Goal: Task Accomplishment & Management: Use online tool/utility

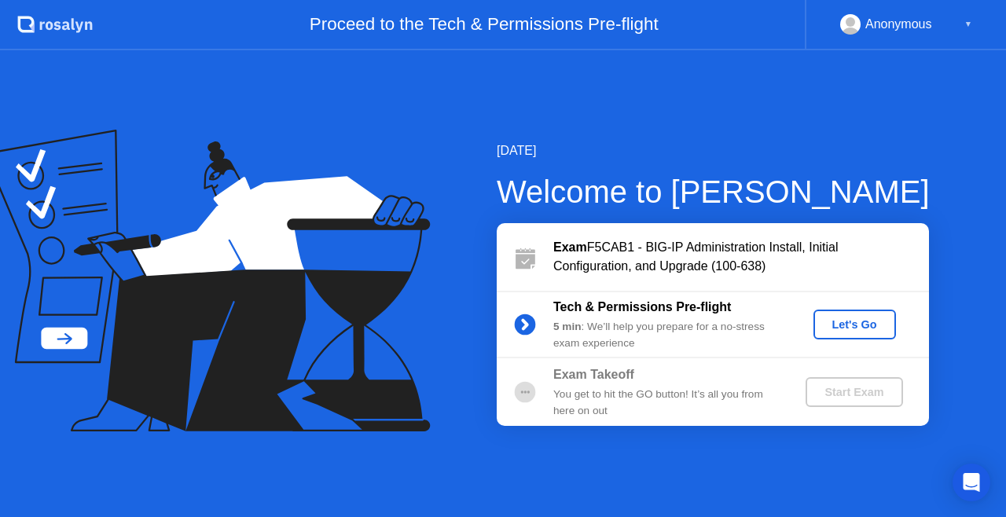
click at [847, 322] on div "Let's Go" at bounding box center [855, 324] width 70 height 13
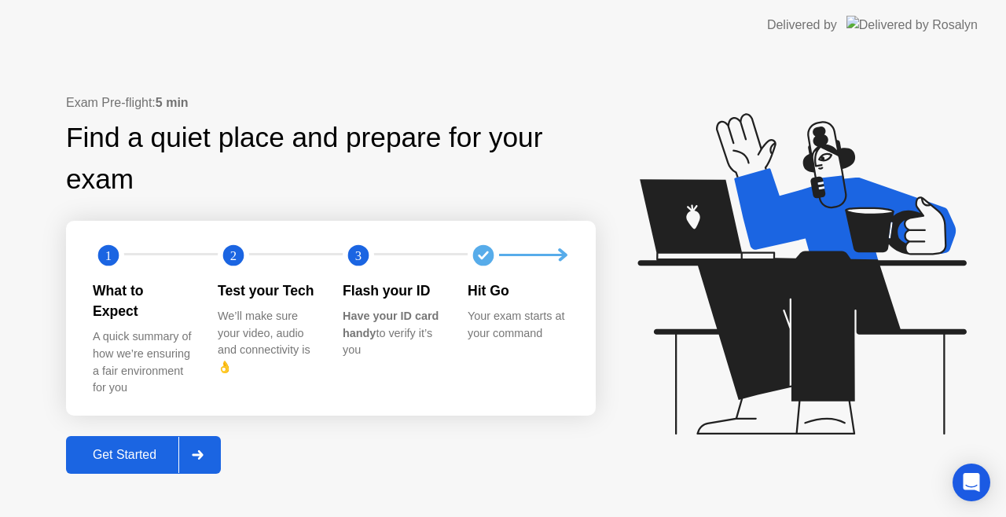
click at [116, 448] on div "Get Started" at bounding box center [125, 455] width 108 height 14
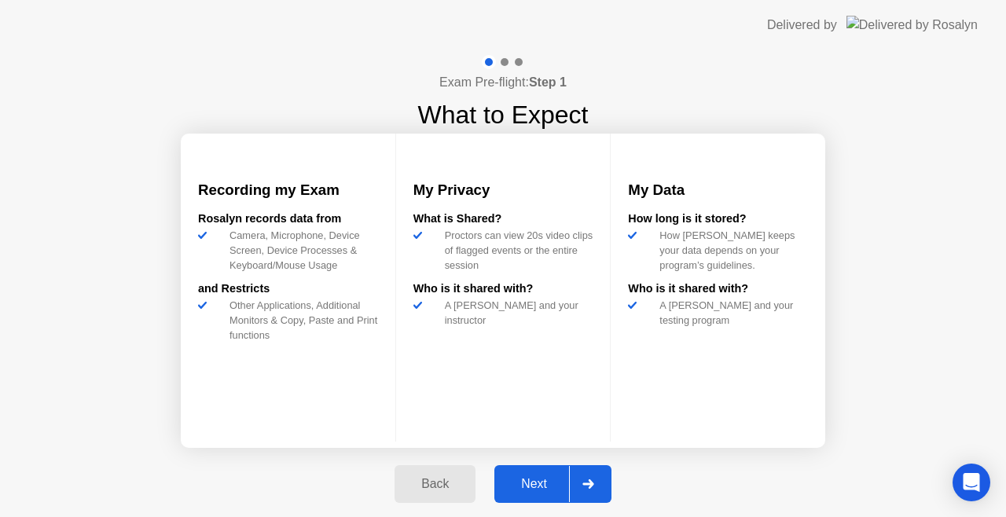
click at [546, 473] on button "Next" at bounding box center [552, 484] width 117 height 38
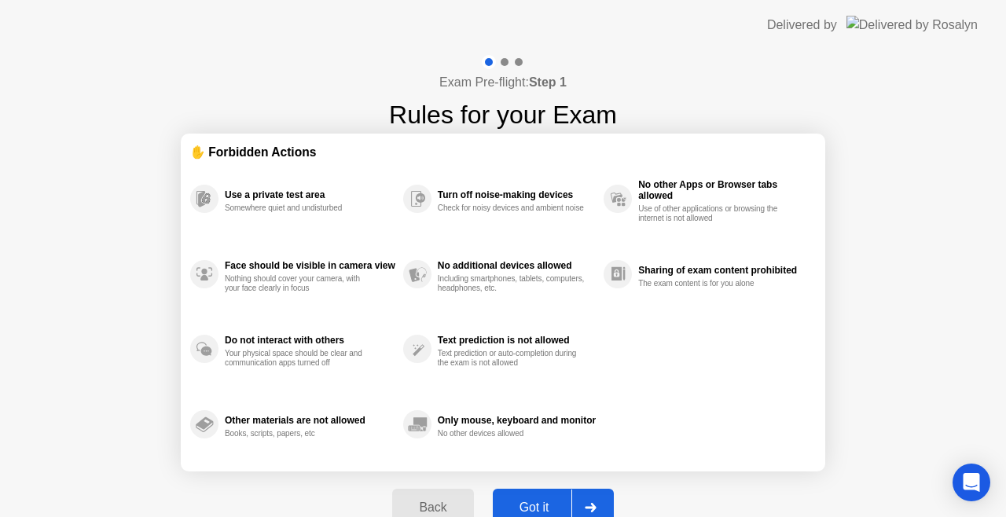
click at [541, 501] on div "Got it" at bounding box center [535, 508] width 74 height 14
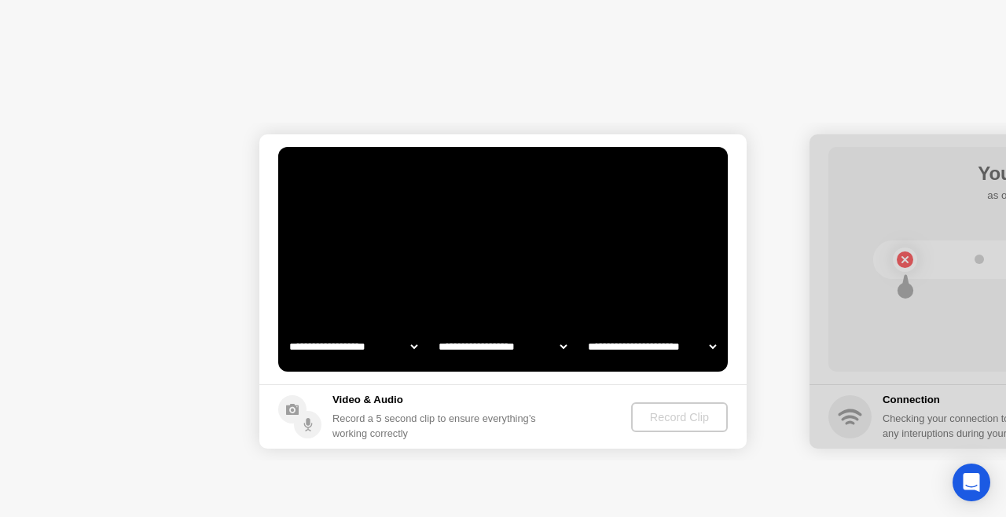
select select "**********"
select select "*******"
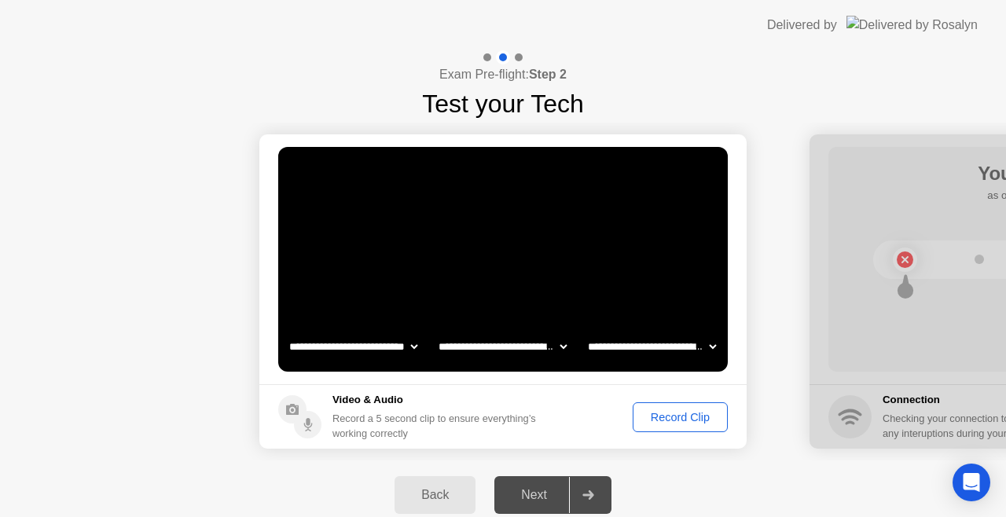
click at [674, 421] on div "Record Clip" at bounding box center [680, 417] width 84 height 13
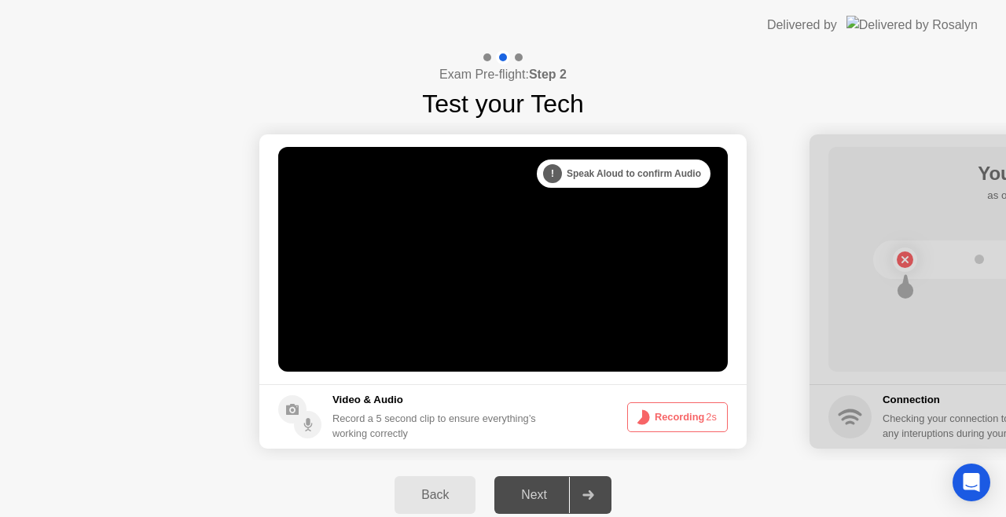
click at [674, 421] on button "Recording 2s" at bounding box center [677, 417] width 101 height 30
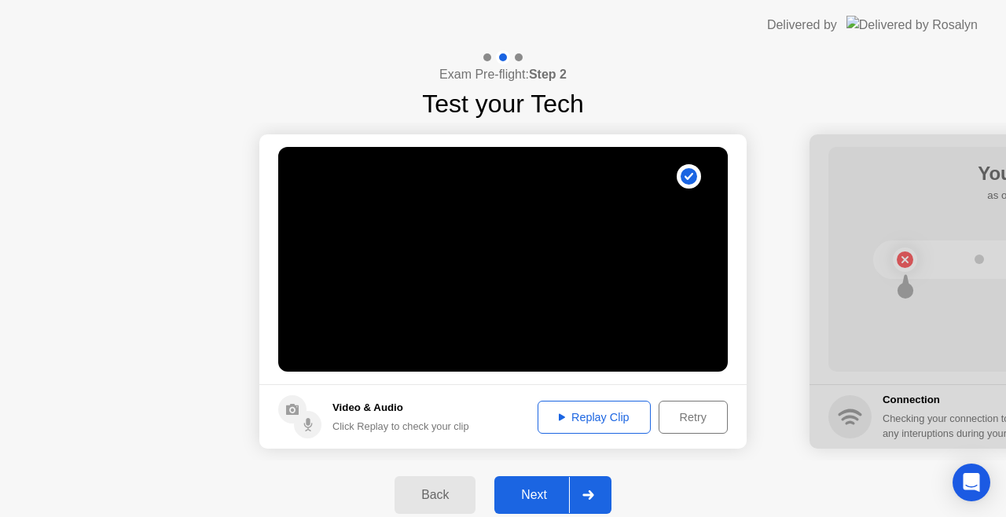
click at [568, 417] on div "Replay Clip" at bounding box center [594, 417] width 102 height 13
click at [527, 494] on div "Next" at bounding box center [534, 495] width 70 height 14
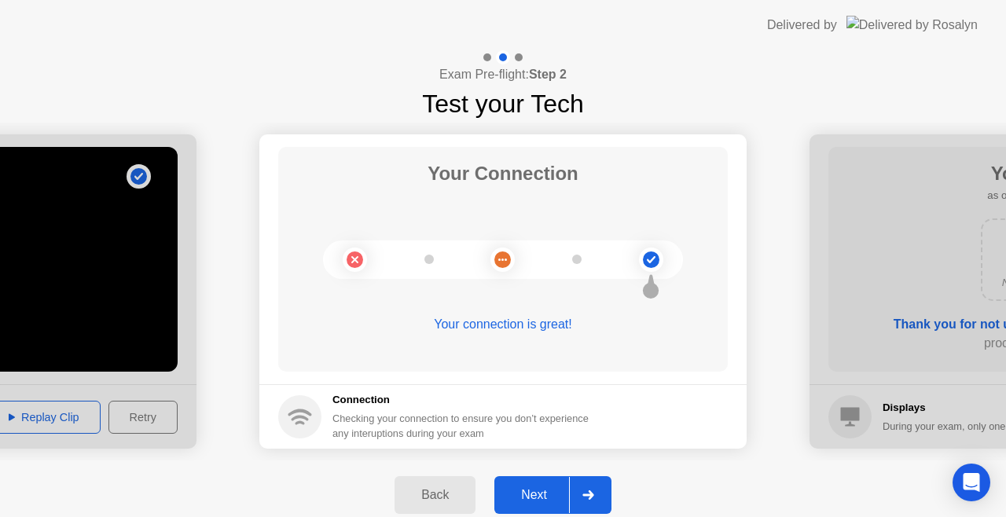
click at [542, 496] on div "Next" at bounding box center [534, 495] width 70 height 14
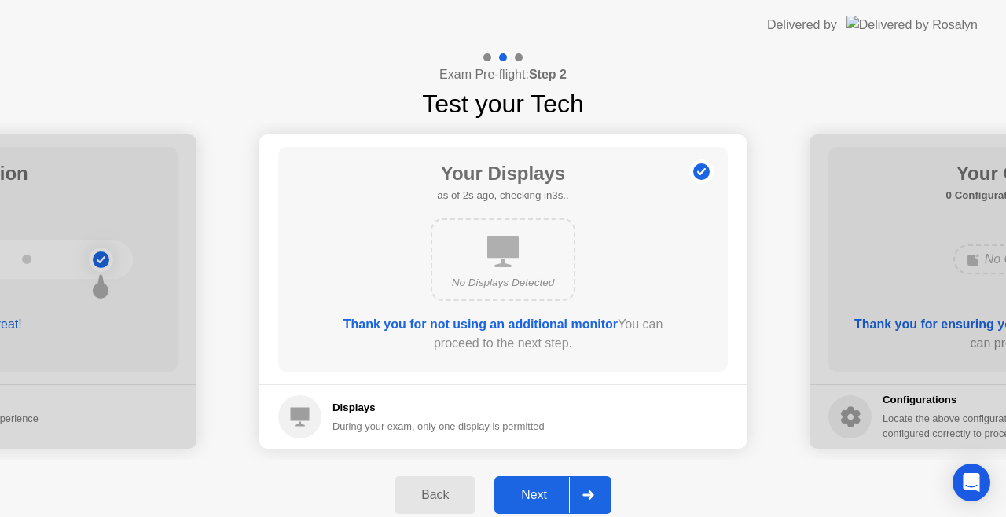
click at [550, 488] on div "Next" at bounding box center [534, 495] width 70 height 14
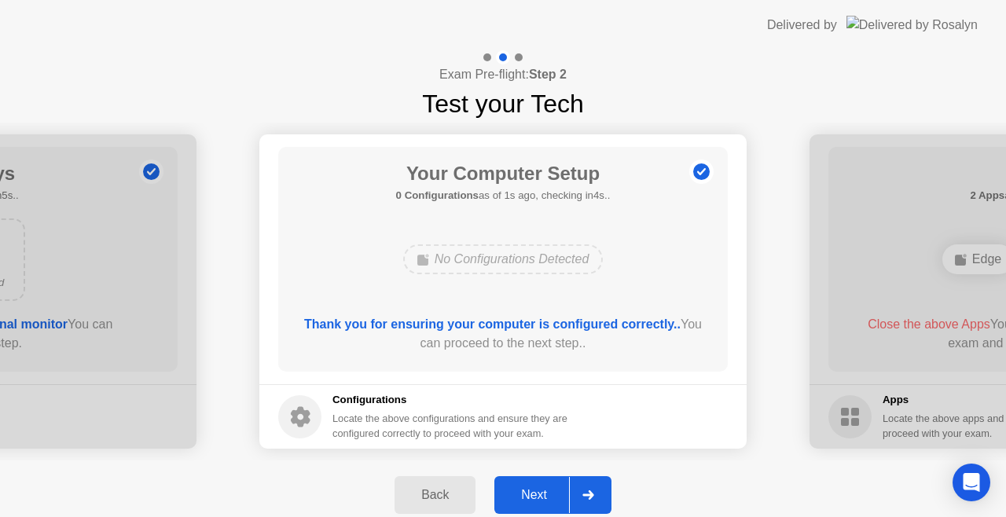
click at [550, 488] on div "Next" at bounding box center [534, 495] width 70 height 14
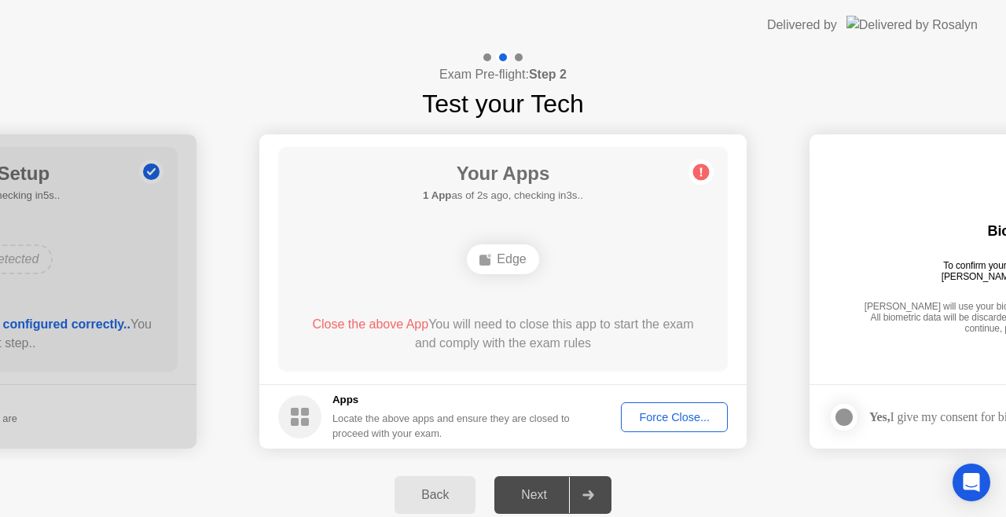
click at [626, 156] on div "Your Apps 1 App as of 2s ago, checking in3s.. Edge Close the above App You will…" at bounding box center [503, 259] width 450 height 225
click at [516, 260] on div "Edge" at bounding box center [503, 259] width 72 height 30
click at [491, 263] on icon at bounding box center [486, 259] width 13 height 13
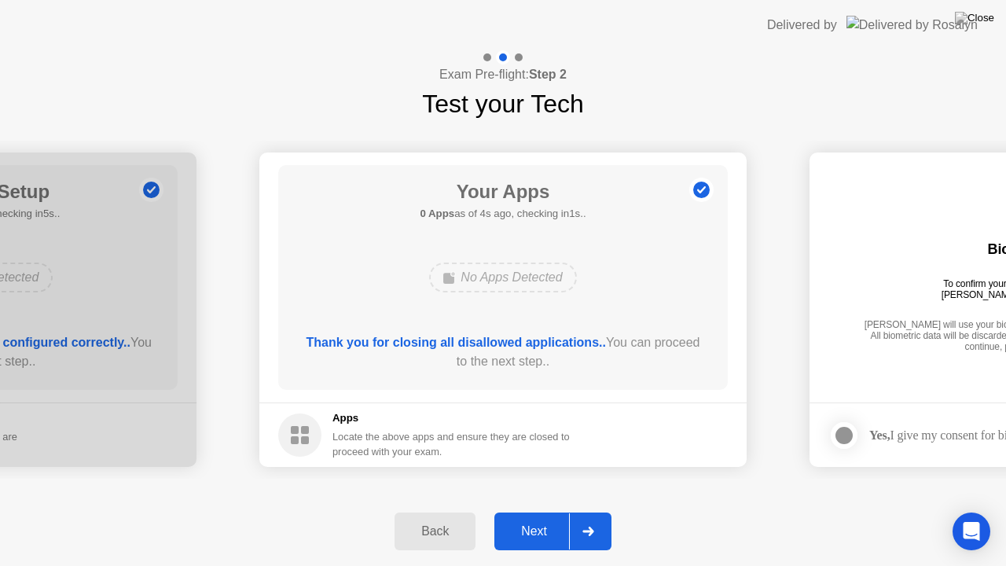
click at [556, 516] on div "Next" at bounding box center [534, 531] width 70 height 14
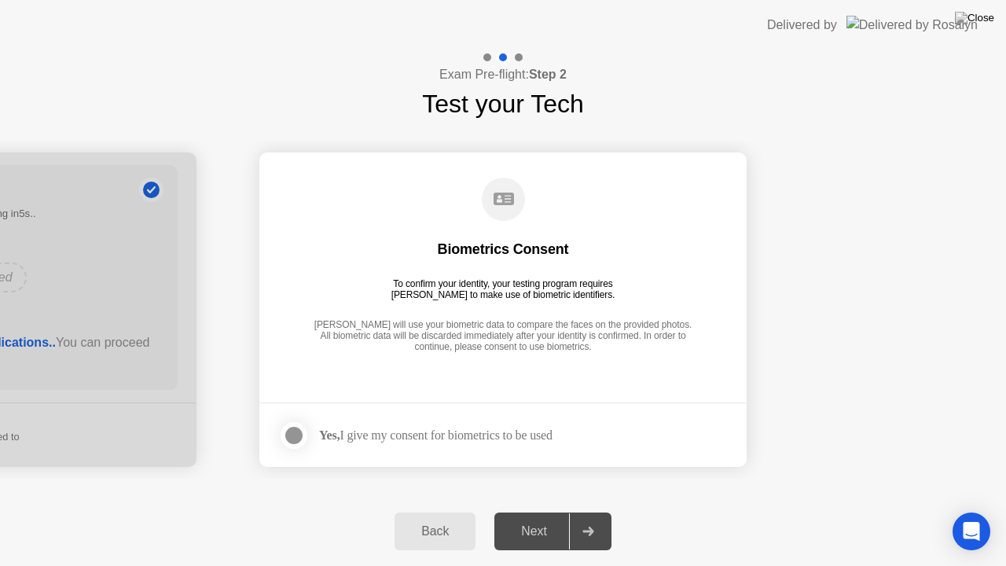
click at [300, 433] on div at bounding box center [294, 435] width 19 height 19
click at [293, 434] on icon at bounding box center [293, 435] width 9 height 9
click at [533, 516] on div "Next" at bounding box center [534, 531] width 70 height 14
click at [296, 431] on div at bounding box center [294, 435] width 19 height 19
click at [514, 516] on div "Next" at bounding box center [534, 531] width 70 height 14
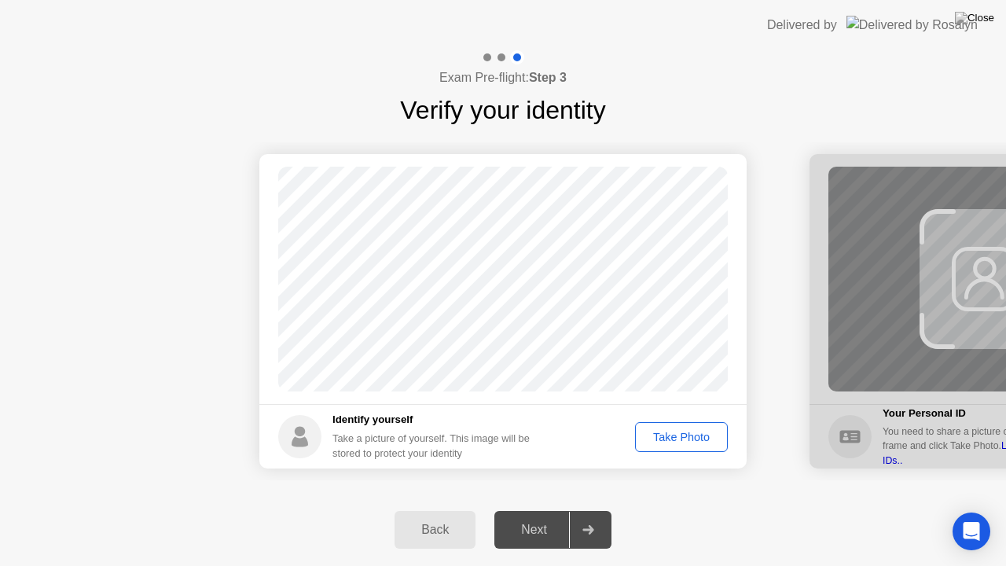
click at [674, 432] on div "Take Photo" at bounding box center [682, 437] width 82 height 13
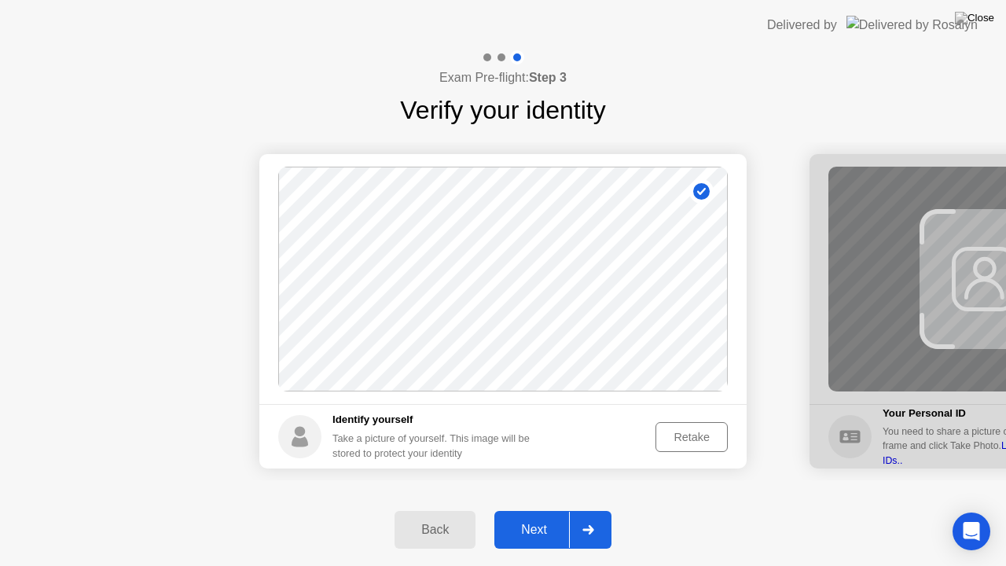
click at [544, 516] on div "Next" at bounding box center [534, 530] width 70 height 14
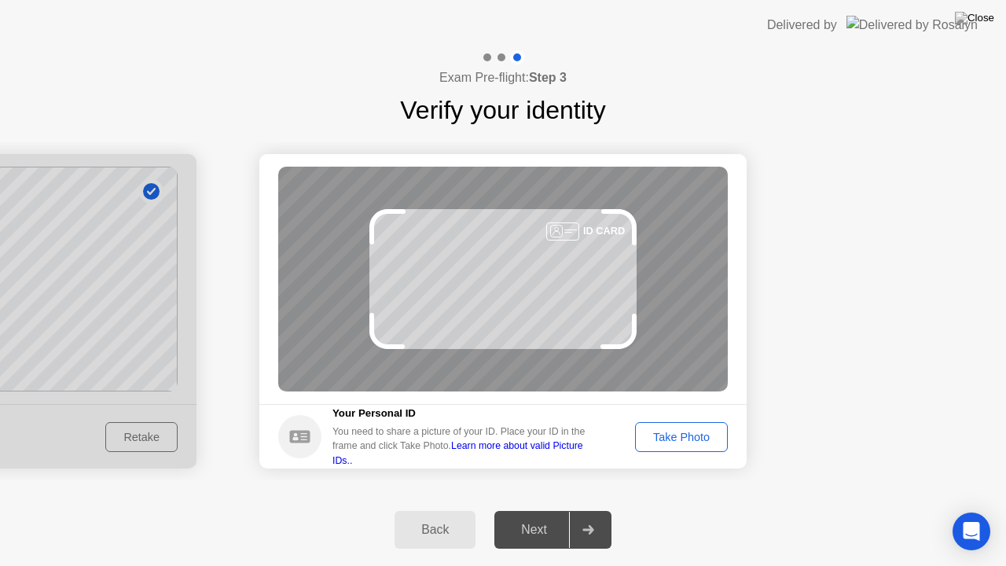
click at [696, 434] on div "Take Photo" at bounding box center [682, 437] width 82 height 13
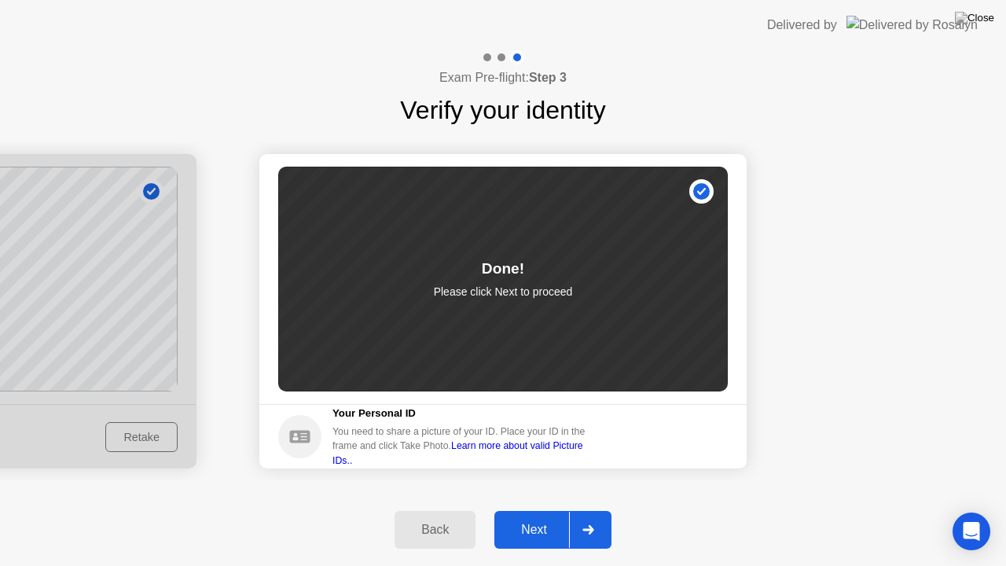
click at [520, 516] on div "Next" at bounding box center [534, 530] width 70 height 14
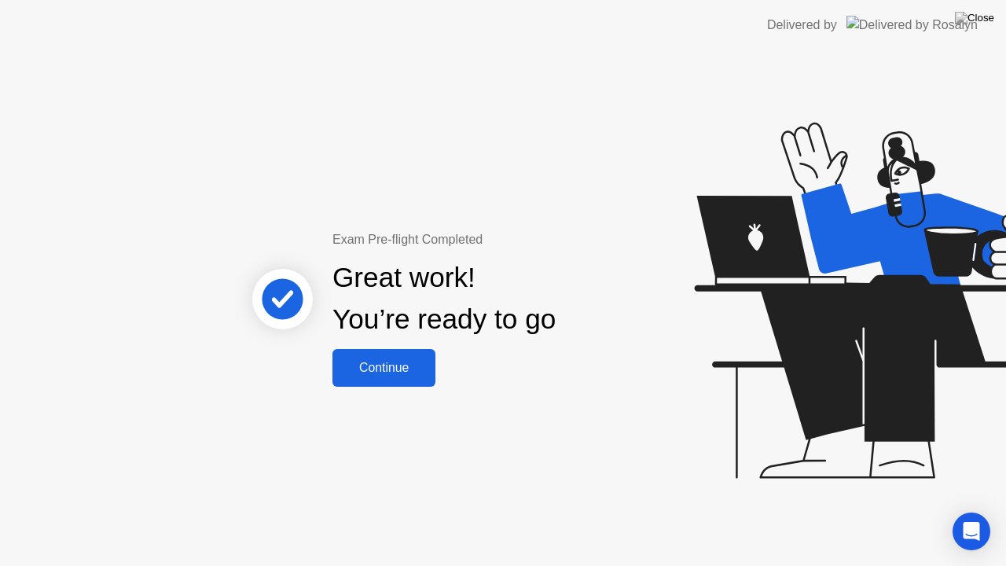
click at [372, 363] on div "Continue" at bounding box center [384, 368] width 94 height 14
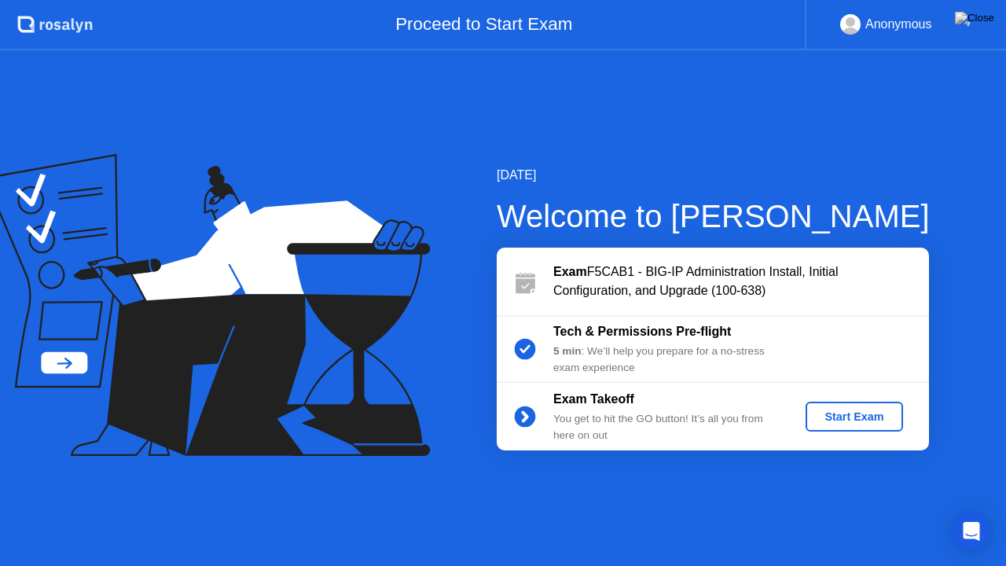
click at [692, 360] on div "5 min : We’ll help you prepare for a no-stress exam experience" at bounding box center [666, 360] width 226 height 32
click at [830, 410] on div "Start Exam" at bounding box center [854, 416] width 84 height 13
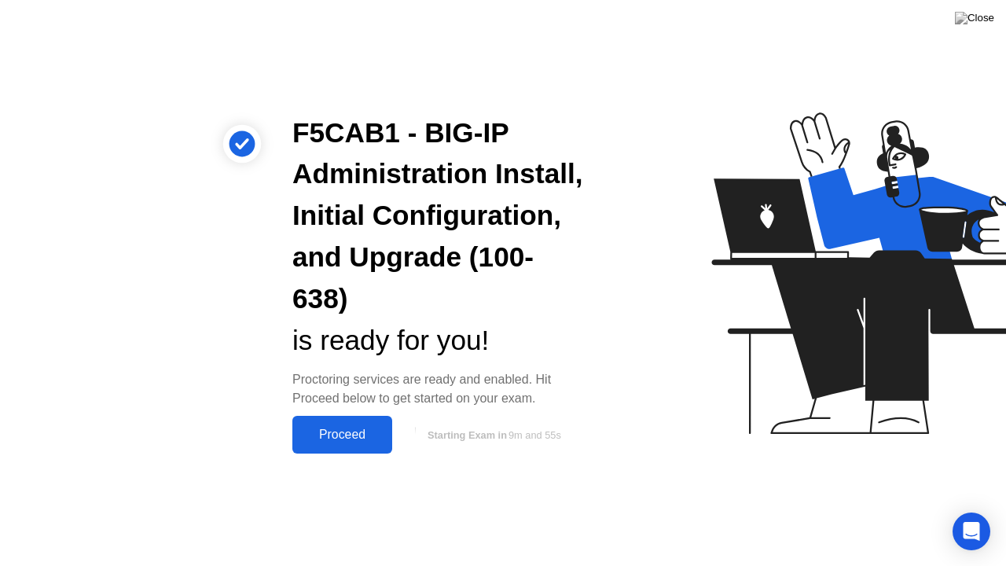
click at [343, 431] on div "Proceed" at bounding box center [342, 435] width 90 height 14
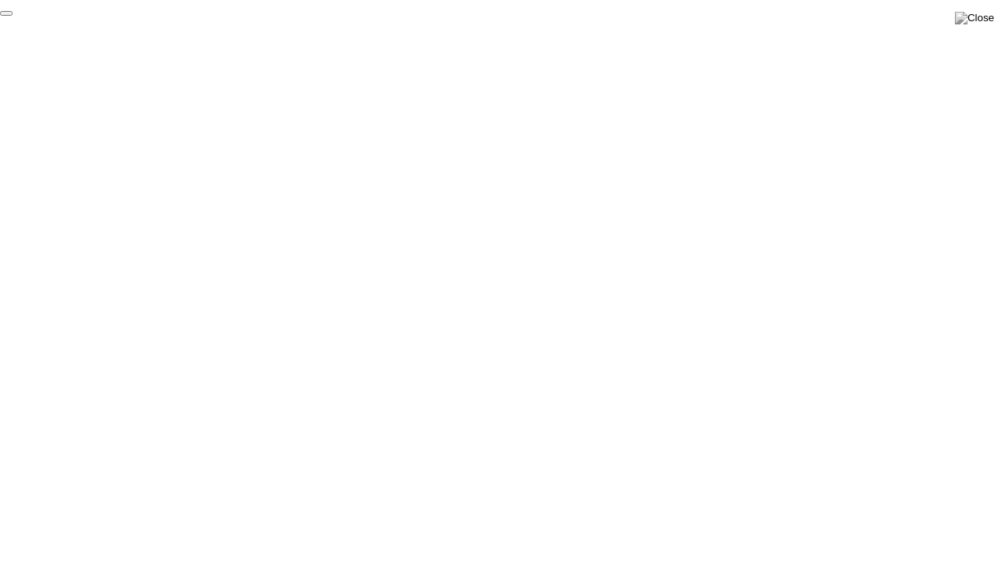
click div "End Proctoring Session"
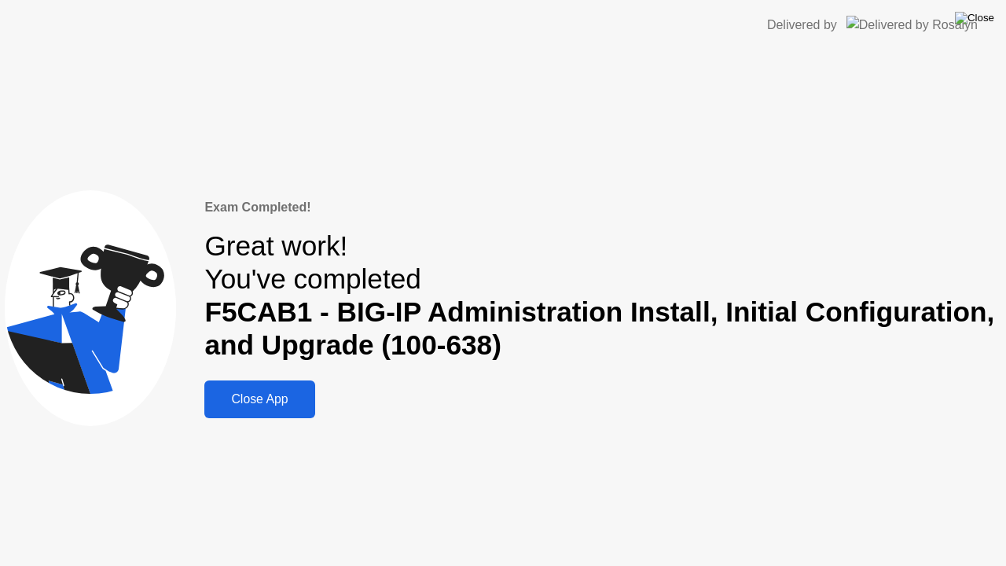
click at [985, 24] on img at bounding box center [974, 18] width 39 height 13
